Goal: Transaction & Acquisition: Download file/media

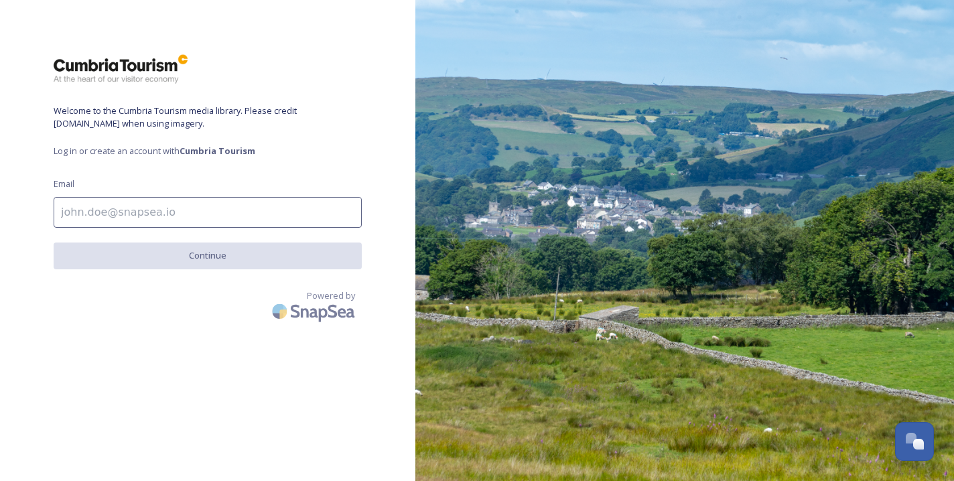
click at [159, 211] on input at bounding box center [208, 212] width 308 height 31
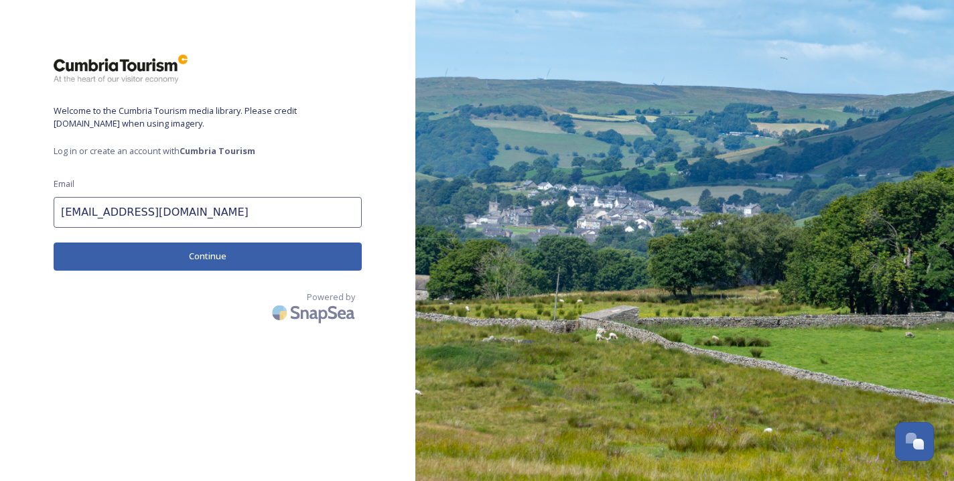
type input "[EMAIL_ADDRESS][DOMAIN_NAME]"
click at [159, 257] on button "Continue" at bounding box center [208, 255] width 308 height 27
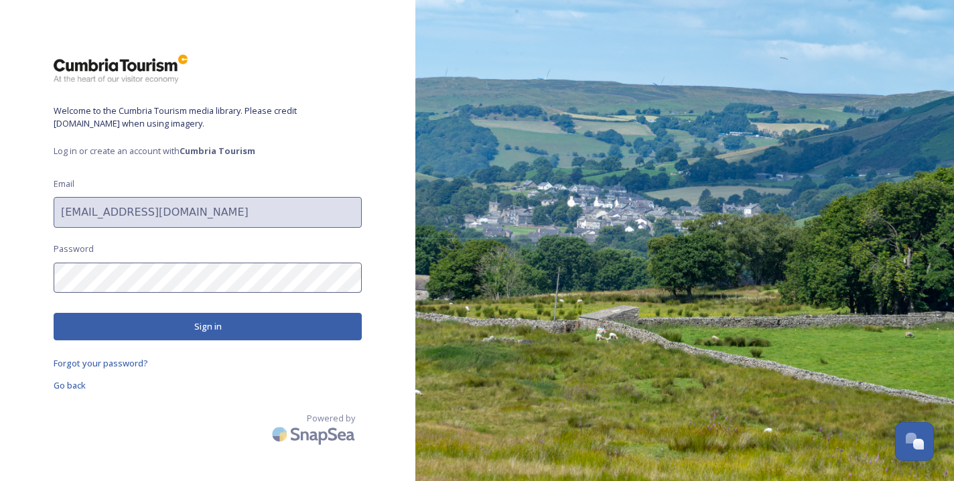
click at [217, 322] on button "Sign in" at bounding box center [208, 326] width 308 height 27
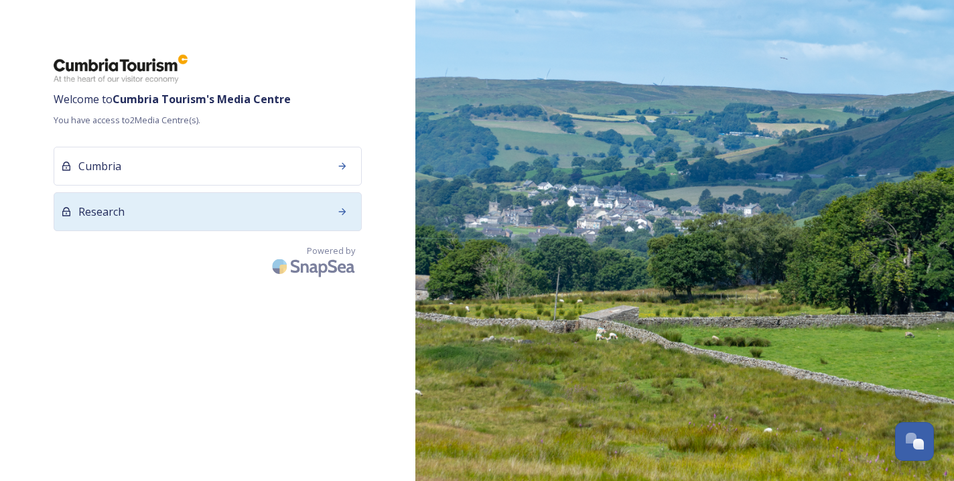
click at [171, 203] on div "Research" at bounding box center [208, 211] width 308 height 39
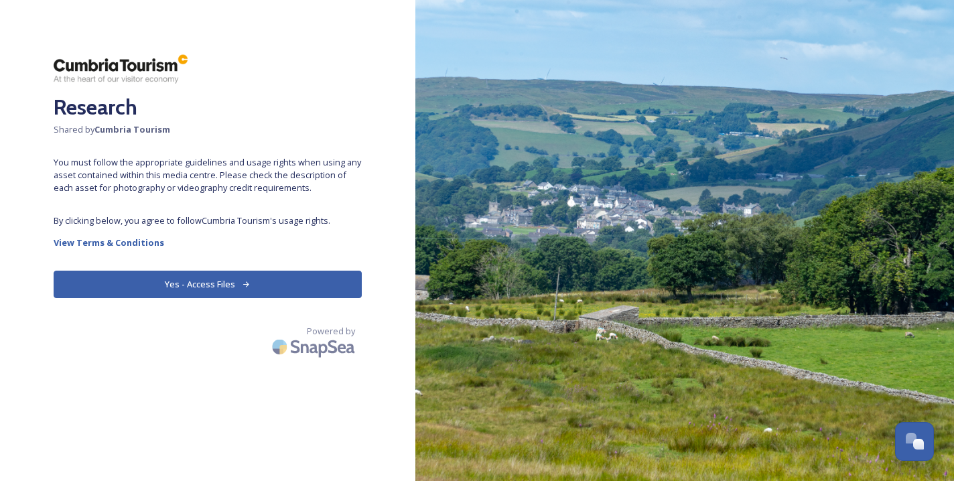
click at [242, 281] on icon at bounding box center [246, 284] width 9 height 9
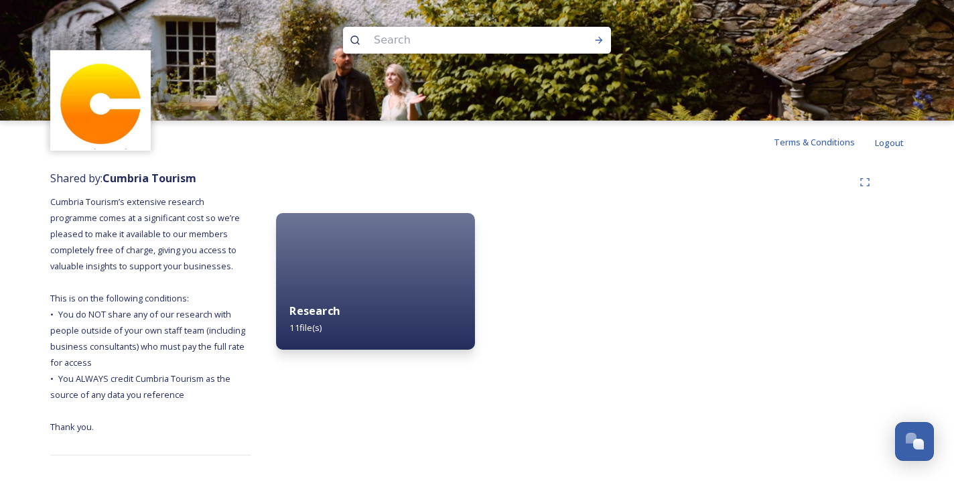
click at [370, 328] on div "Research 11 file(s)" at bounding box center [375, 319] width 199 height 61
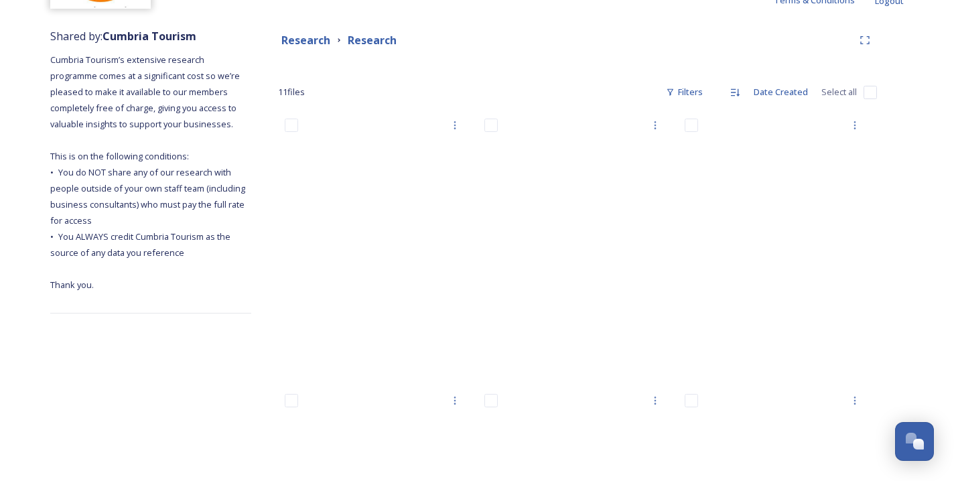
scroll to position [158, 0]
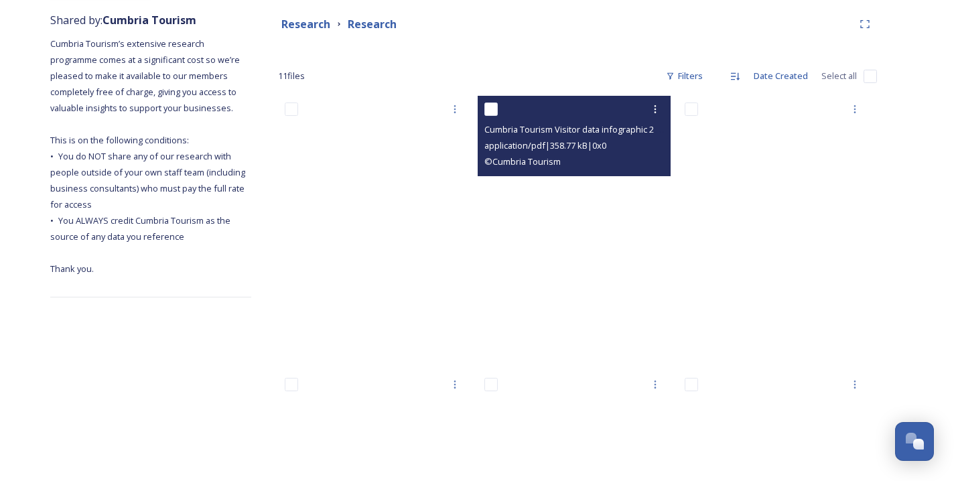
click at [559, 143] on span "application/pdf | 358.77 kB | 0 x 0" at bounding box center [545, 145] width 122 height 12
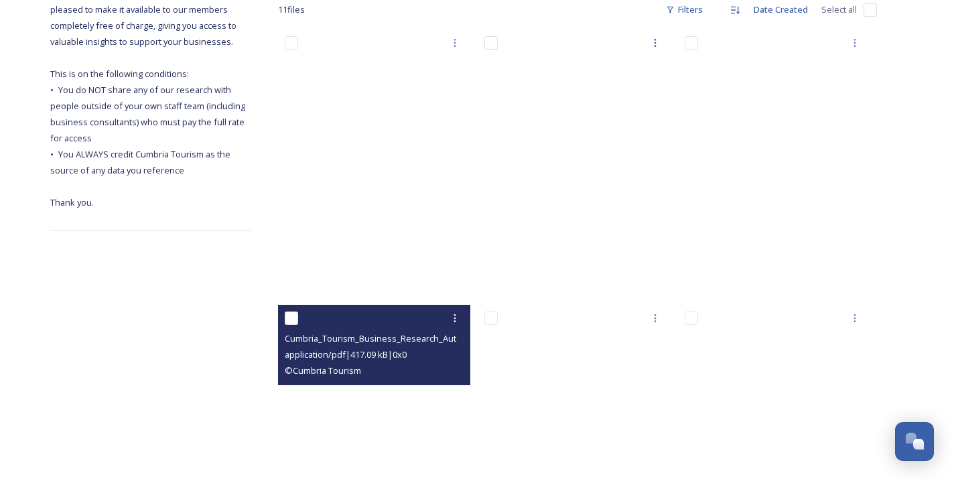
scroll to position [201, 0]
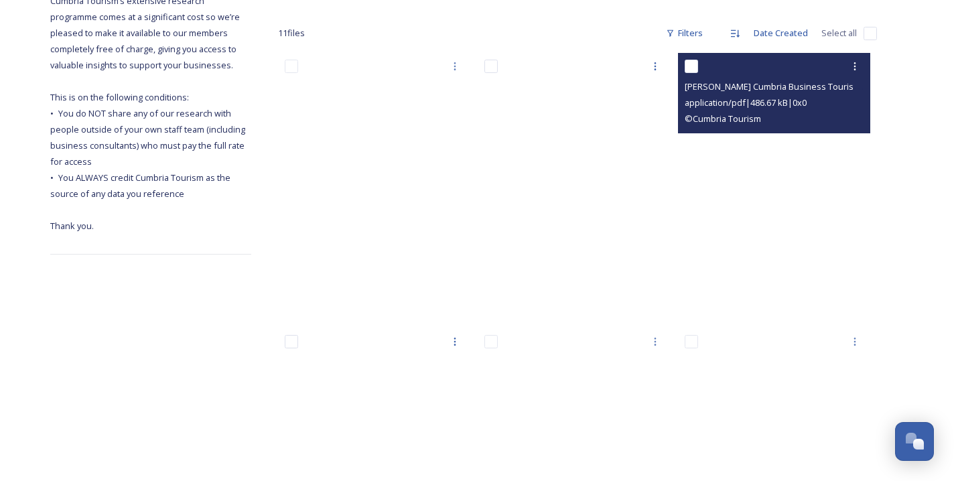
click at [696, 64] on input "checkbox" at bounding box center [690, 66] width 13 height 13
checkbox input "true"
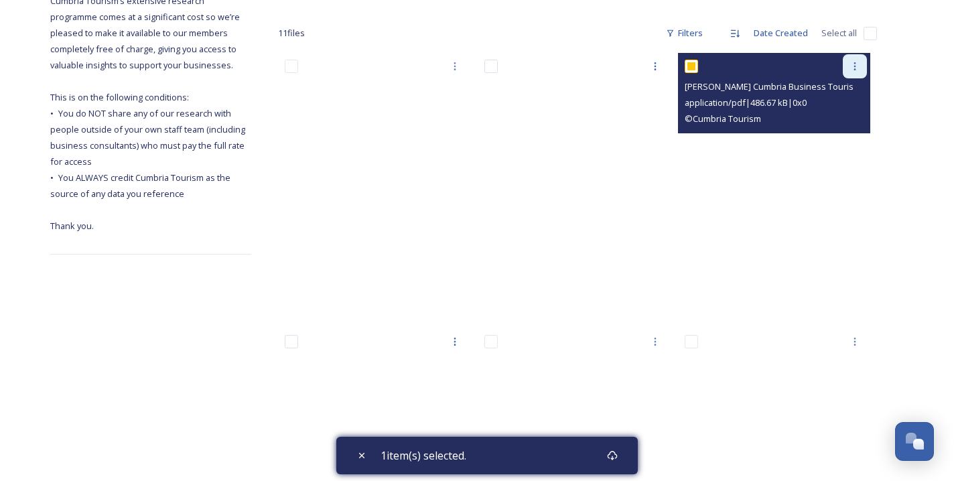
click at [856, 68] on icon at bounding box center [854, 66] width 11 height 11
click at [835, 125] on span "Download" at bounding box center [838, 121] width 41 height 13
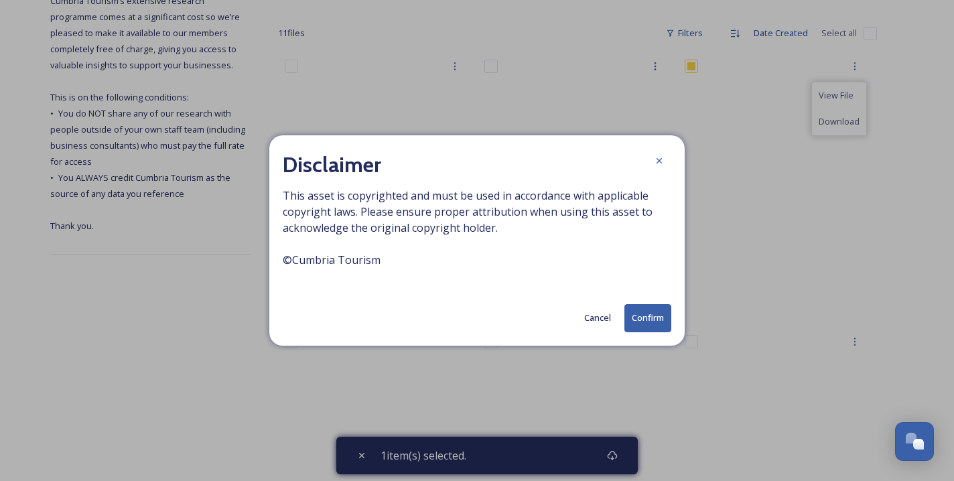
click at [648, 321] on button "Confirm" at bounding box center [647, 317] width 47 height 27
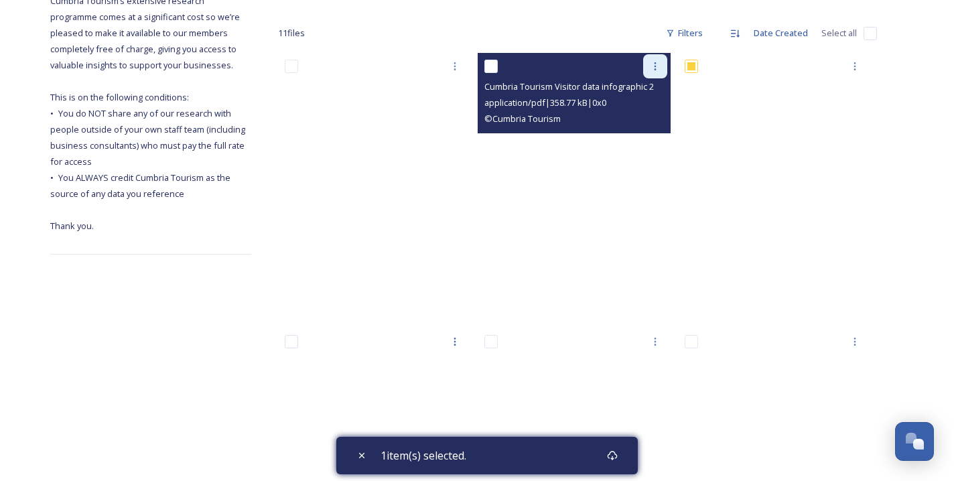
click at [654, 64] on icon at bounding box center [655, 66] width 11 height 11
click at [639, 120] on span "Download" at bounding box center [639, 121] width 41 height 13
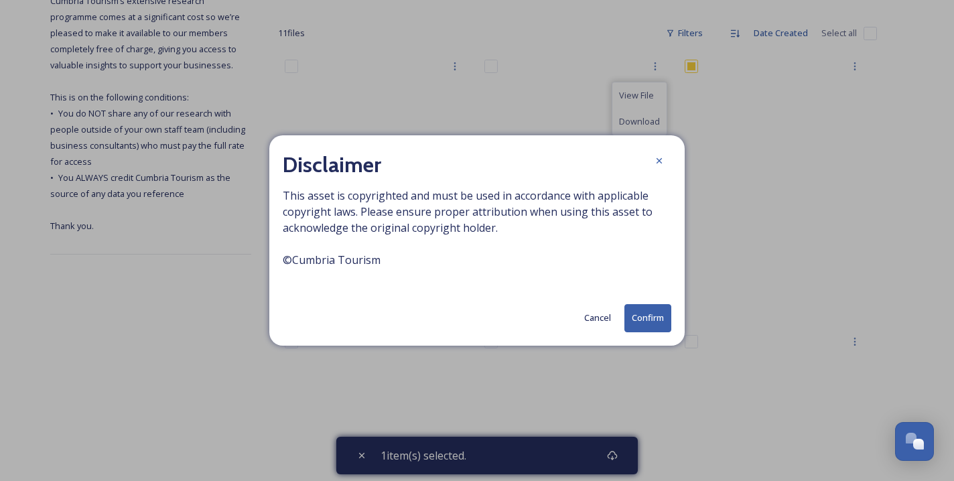
click at [649, 311] on button "Confirm" at bounding box center [647, 317] width 47 height 27
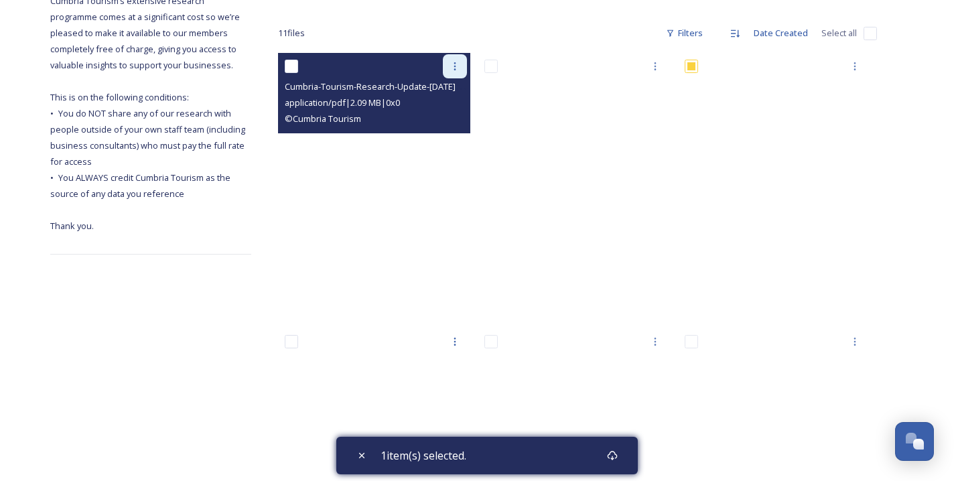
click at [453, 63] on icon at bounding box center [454, 66] width 11 height 11
click at [444, 116] on span "Download" at bounding box center [439, 121] width 41 height 13
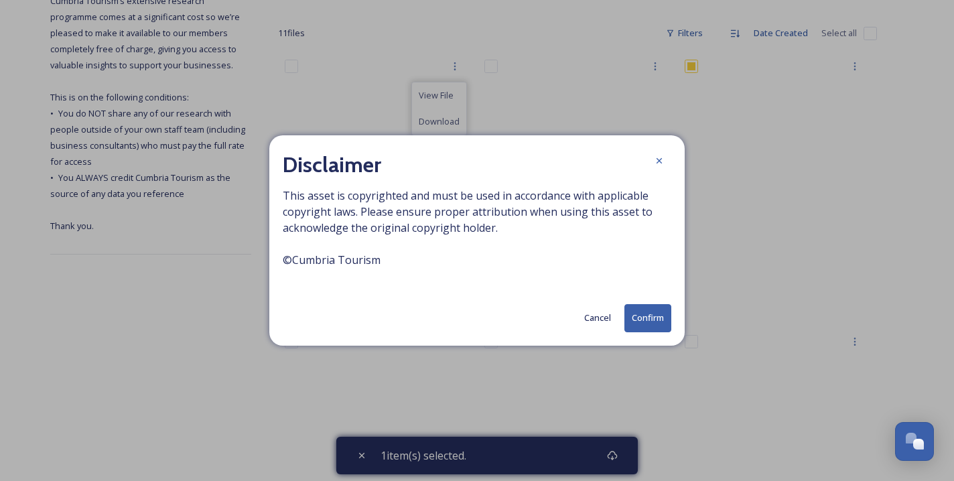
click at [649, 323] on button "Confirm" at bounding box center [647, 317] width 47 height 27
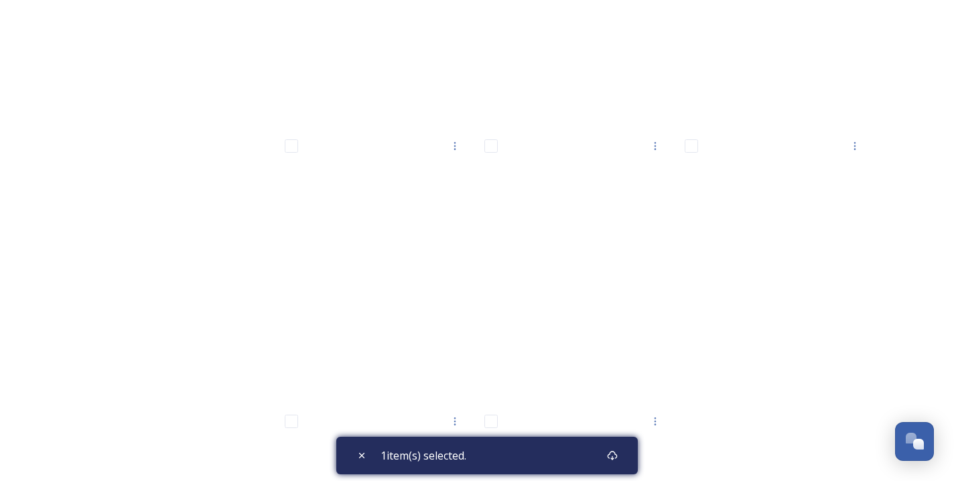
scroll to position [673, 0]
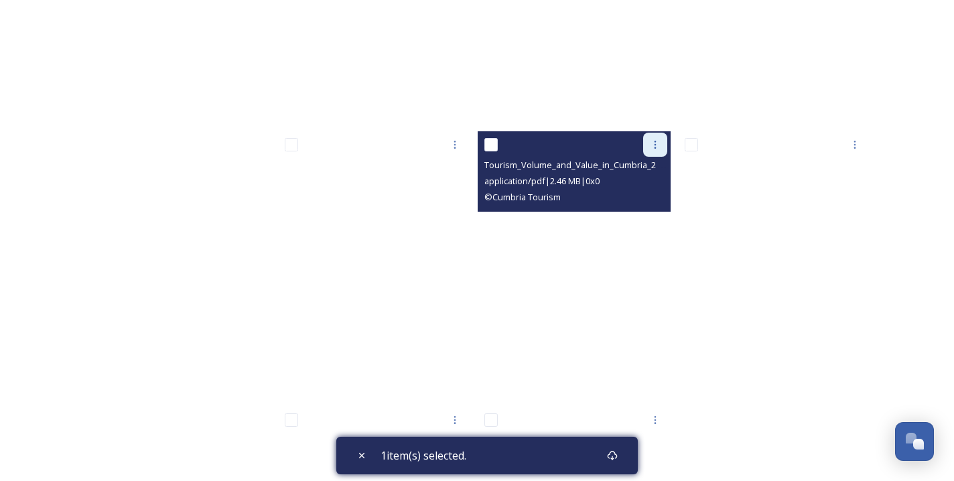
click at [652, 143] on icon at bounding box center [655, 144] width 11 height 11
click at [639, 200] on span "Download" at bounding box center [639, 200] width 41 height 13
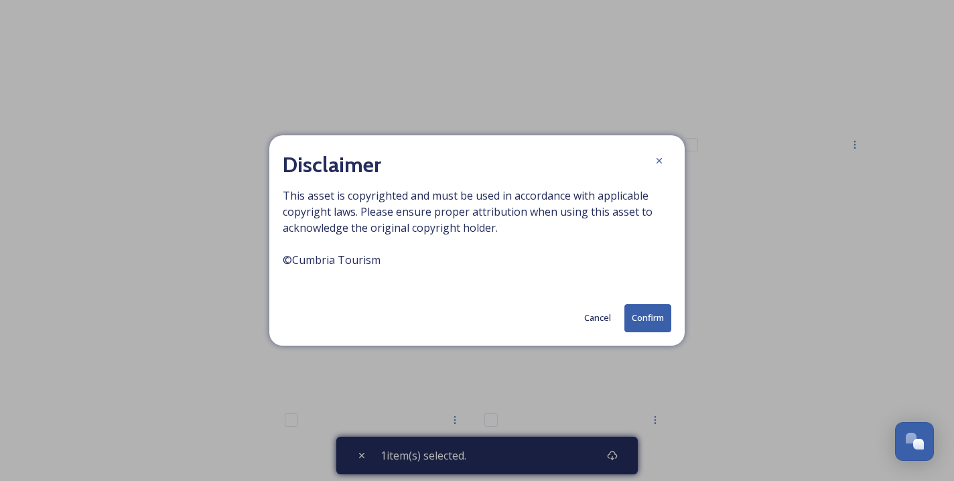
click at [644, 321] on button "Confirm" at bounding box center [647, 317] width 47 height 27
